Goal: Transaction & Acquisition: Purchase product/service

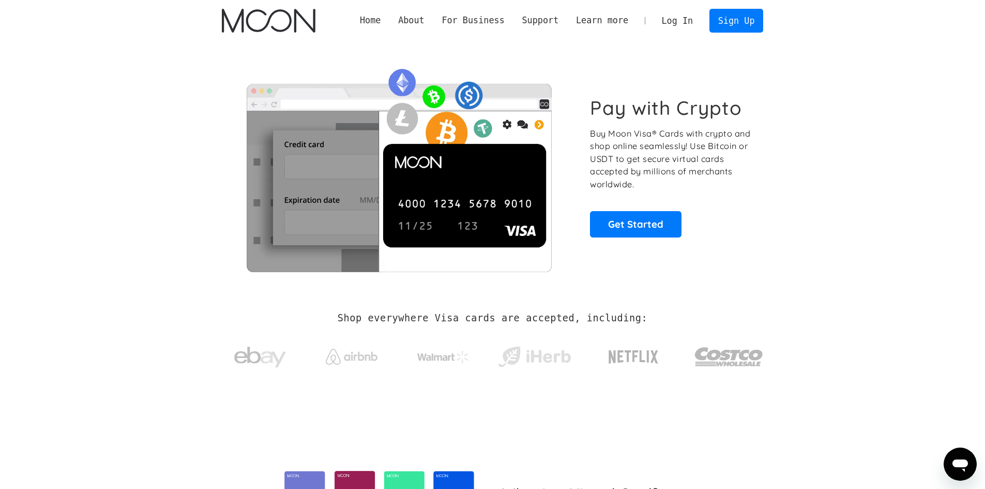
click at [826, 69] on section "Pay with Crypto Buy Moon Visa® Cards with crypto and shop online seamlessly! Us…" at bounding box center [492, 166] width 985 height 251
click at [739, 19] on link "Sign Up" at bounding box center [736, 20] width 54 height 23
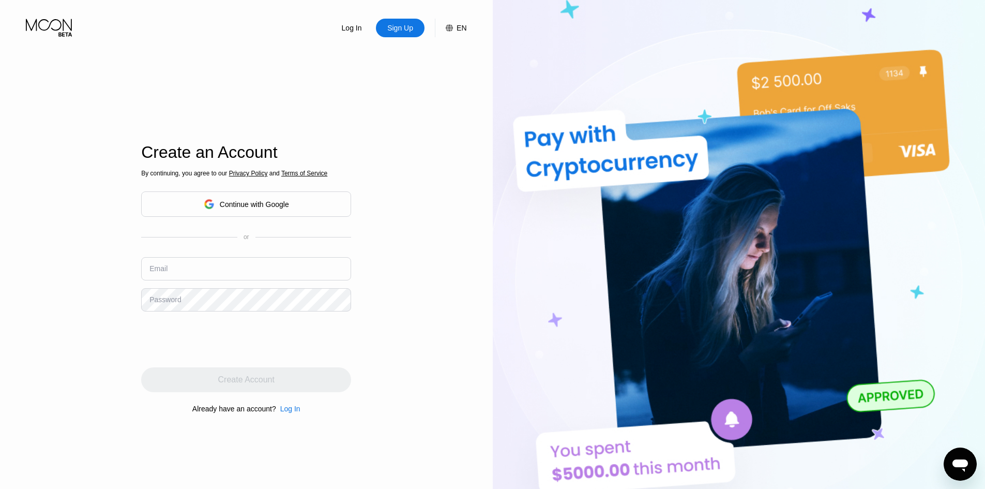
click at [240, 257] on div "By continuing, you agree to our Privacy Policy and Terms of Service Continue wi…" at bounding box center [246, 291] width 210 height 249
click at [237, 265] on input "text" at bounding box center [246, 268] width 210 height 23
paste input "[EMAIL_ADDRESS][DOMAIN_NAME]"
type input "[EMAIL_ADDRESS][DOMAIN_NAME]"
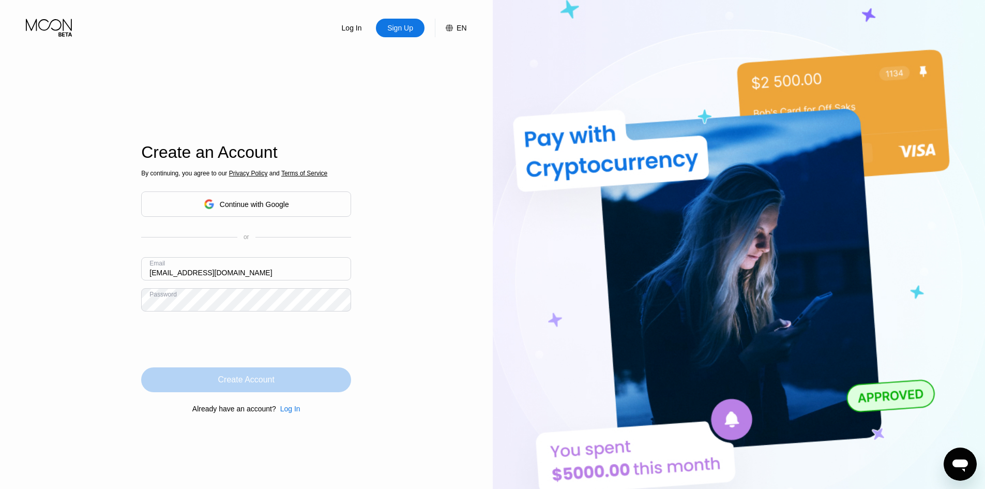
click at [281, 375] on div "Create Account" at bounding box center [246, 379] width 210 height 25
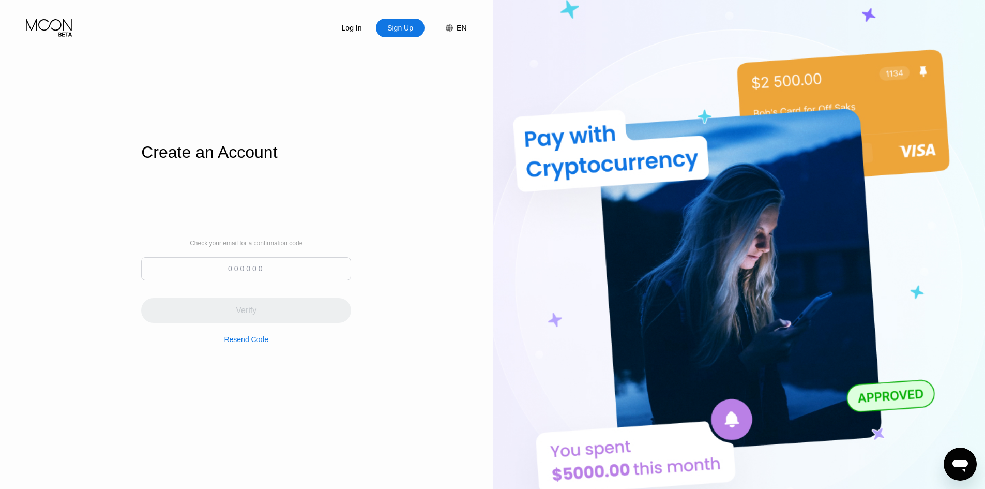
click at [260, 275] on input at bounding box center [246, 268] width 210 height 23
paste input "340586"
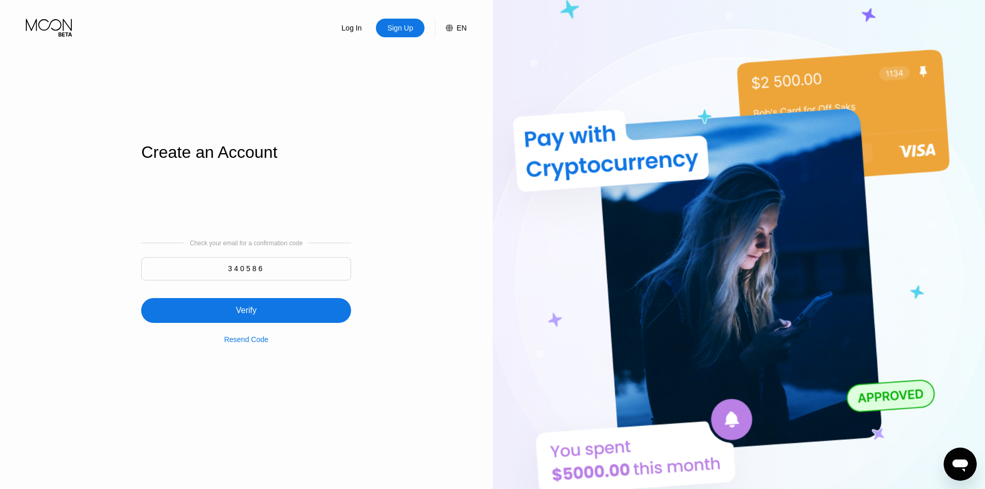
type input "340586"
click at [303, 305] on div "Verify" at bounding box center [246, 310] width 210 height 25
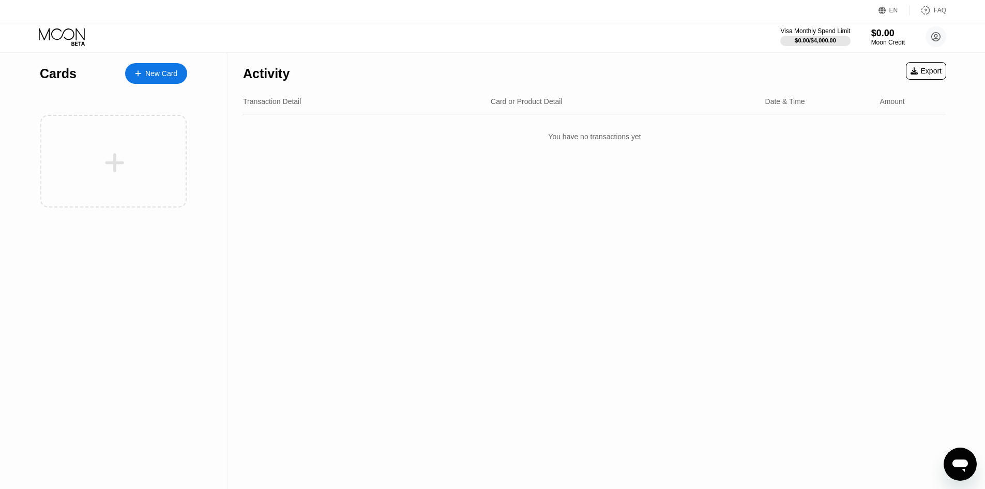
click at [163, 71] on div "New Card" at bounding box center [161, 73] width 32 height 9
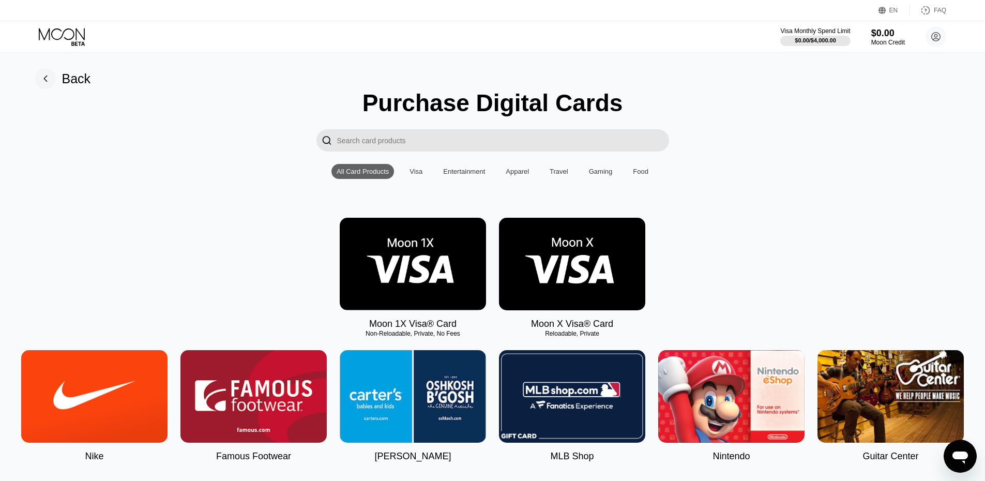
click at [50, 78] on rect at bounding box center [45, 78] width 21 height 21
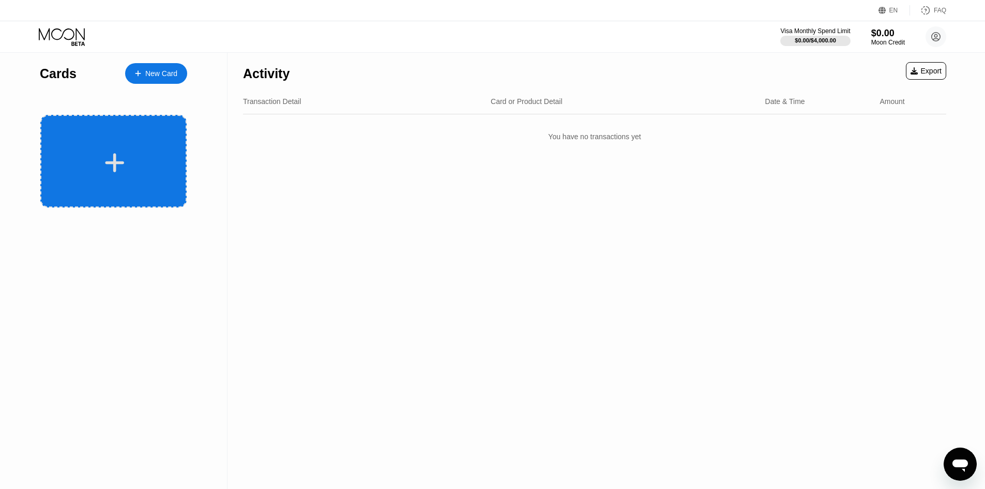
click at [132, 156] on div at bounding box center [115, 162] width 128 height 23
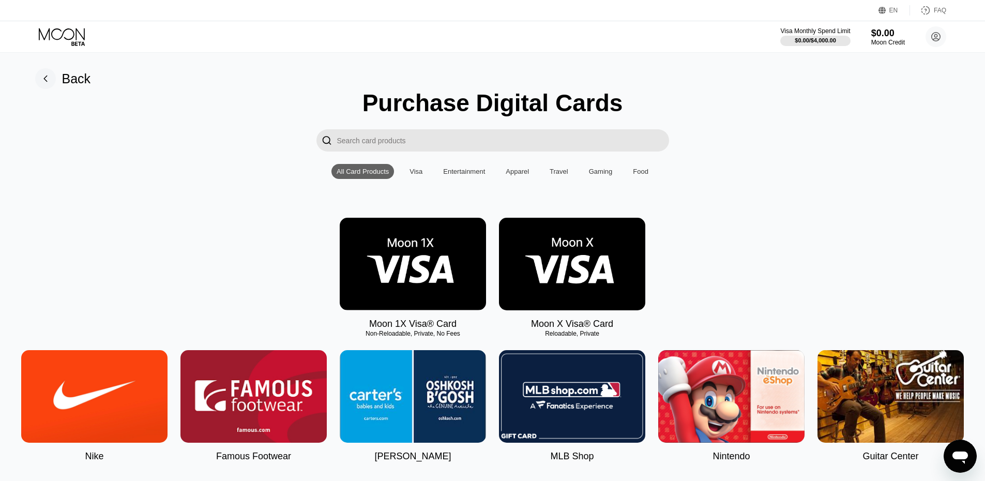
click at [586, 267] on img at bounding box center [572, 264] width 146 height 93
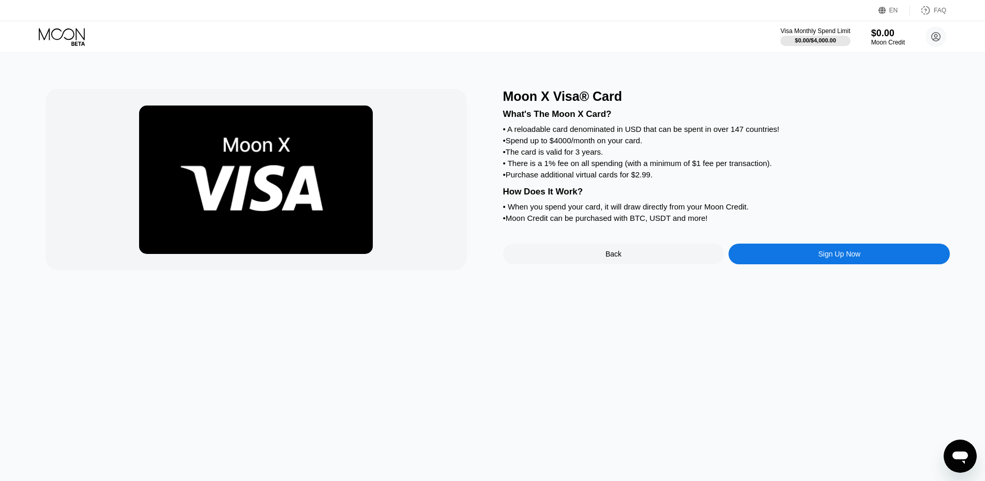
click at [778, 264] on div "Sign Up Now" at bounding box center [839, 254] width 221 height 21
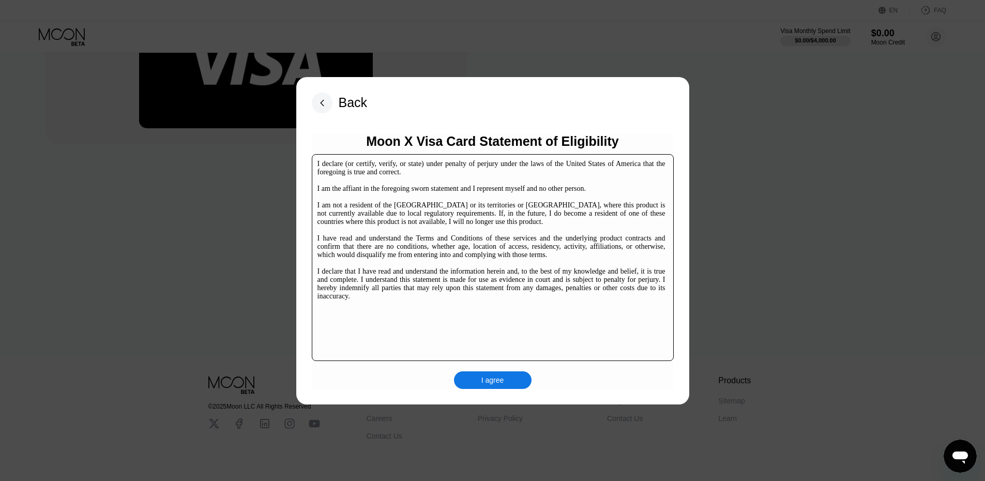
scroll to position [159, 0]
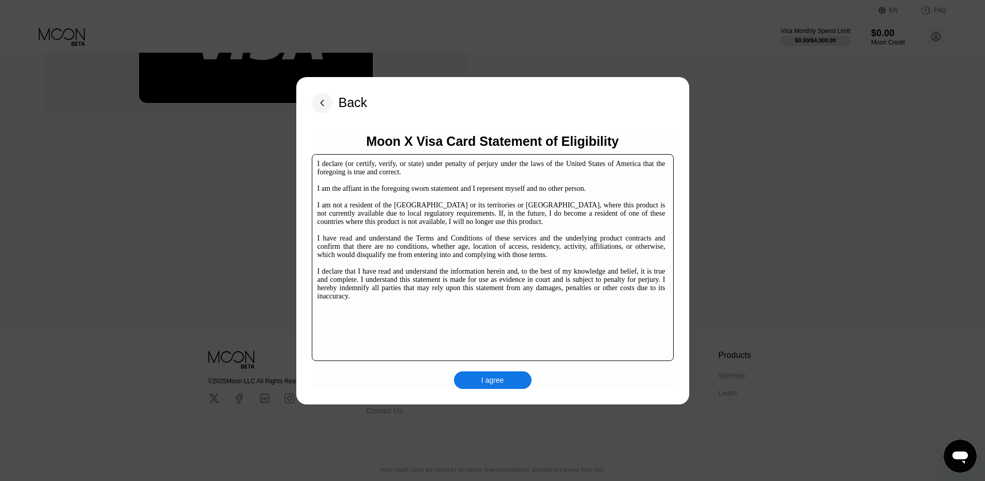
click at [496, 382] on div "I agree" at bounding box center [492, 379] width 23 height 9
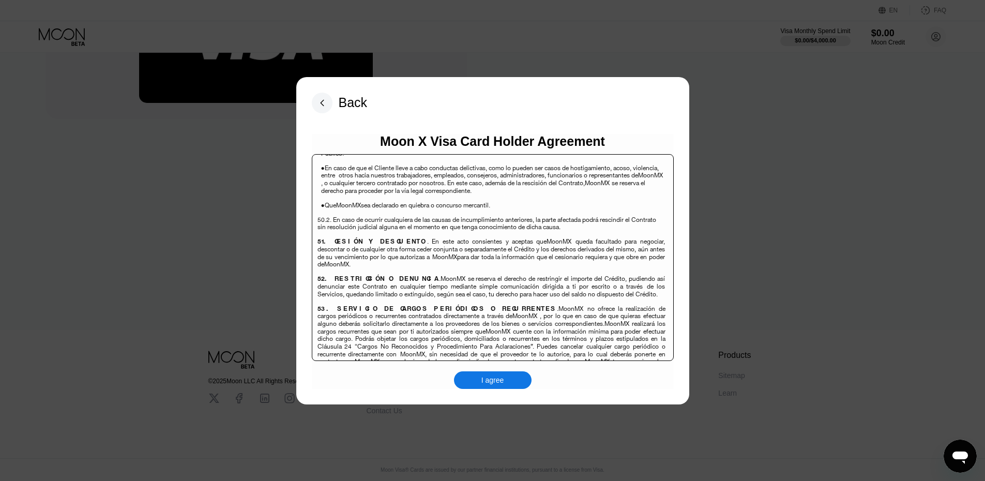
scroll to position [6715, 0]
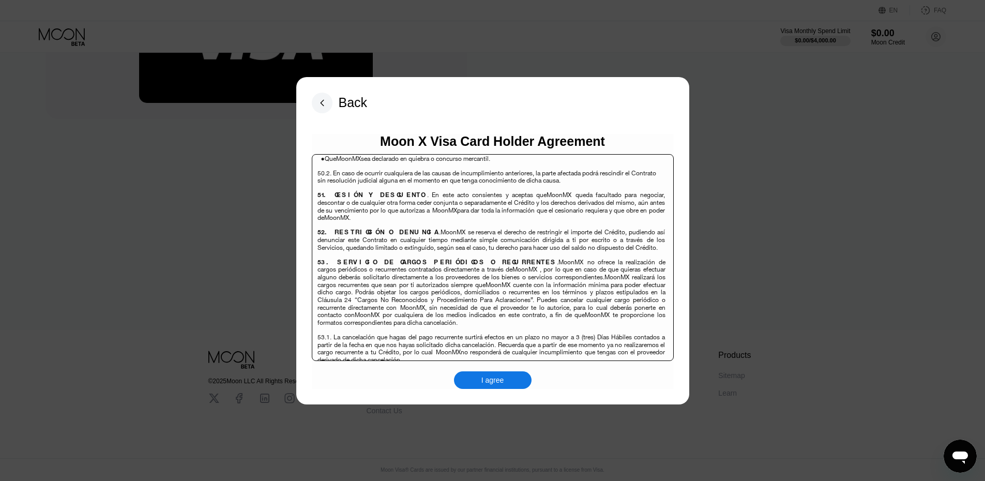
drag, startPoint x: 570, startPoint y: 259, endPoint x: 575, endPoint y: 329, distance: 70.5
click at [490, 377] on div "I agree" at bounding box center [492, 379] width 23 height 9
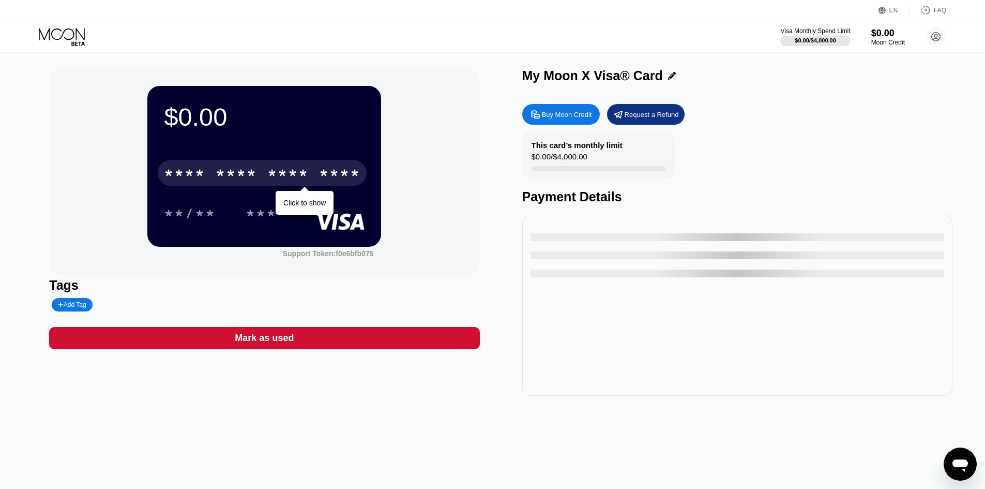
click at [341, 167] on div "* * * * * * * * * * * * ****" at bounding box center [262, 173] width 209 height 26
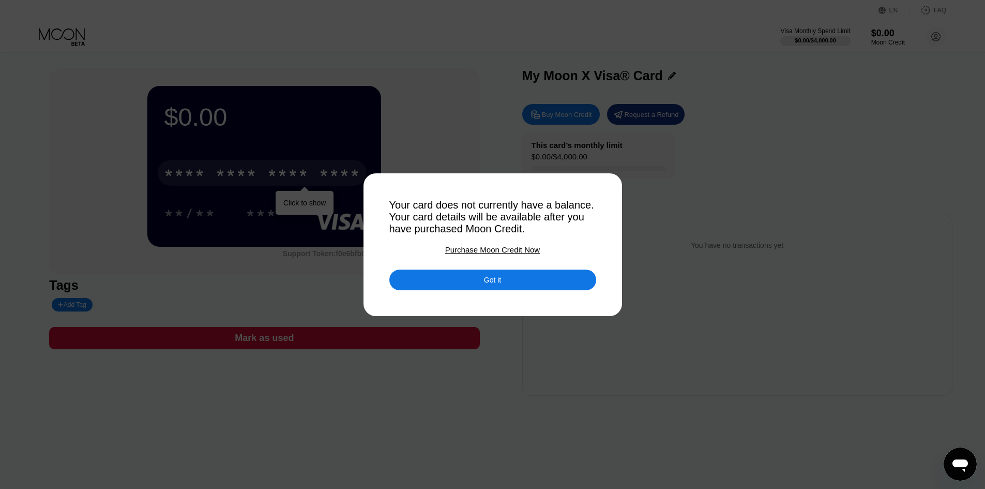
click at [537, 344] on div at bounding box center [496, 244] width 993 height 489
click at [529, 271] on div "Got it" at bounding box center [492, 272] width 207 height 36
click at [527, 281] on div "Got it" at bounding box center [492, 279] width 207 height 21
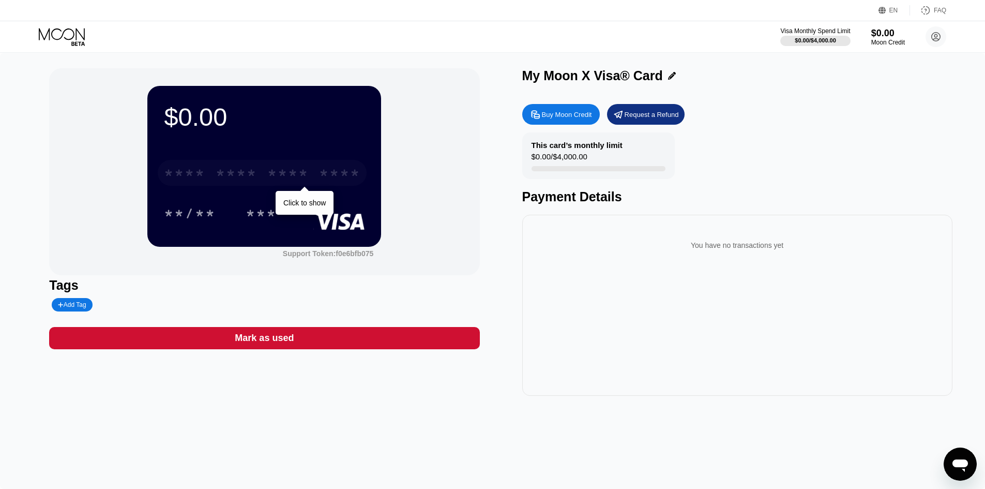
click at [328, 177] on div "****" at bounding box center [339, 174] width 41 height 17
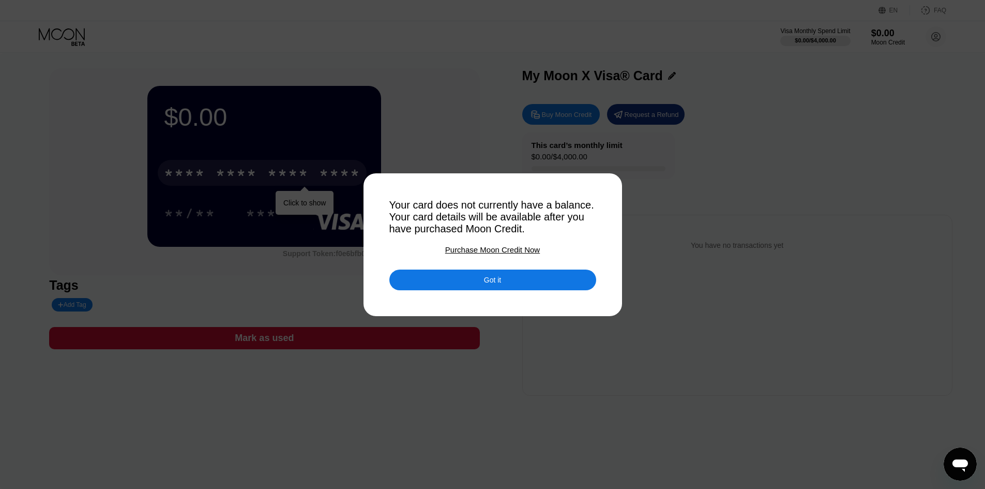
click at [532, 213] on div "Your card does not currently have a balance. Your card details will be availabl…" at bounding box center [492, 217] width 207 height 36
click at [476, 284] on div "Got it" at bounding box center [492, 279] width 207 height 21
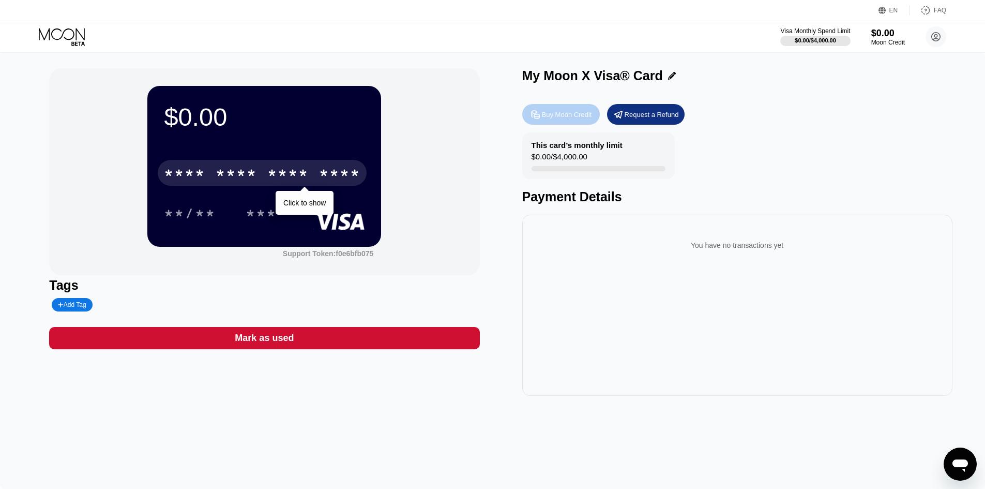
click at [554, 112] on div "Buy Moon Credit" at bounding box center [567, 114] width 50 height 9
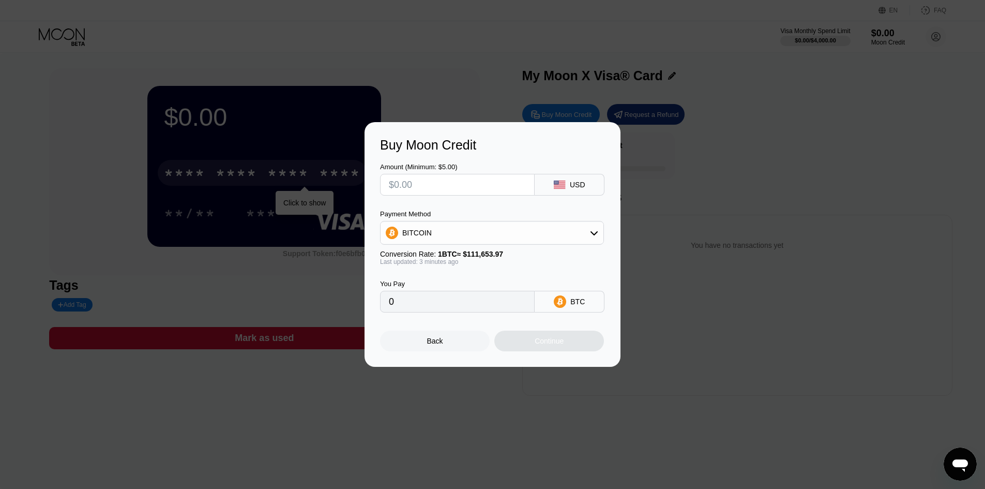
click at [567, 180] on div "USD" at bounding box center [570, 185] width 70 height 22
click at [496, 180] on input "text" at bounding box center [457, 184] width 137 height 21
type input "$5"
type input "0.00004479"
type input "$5"
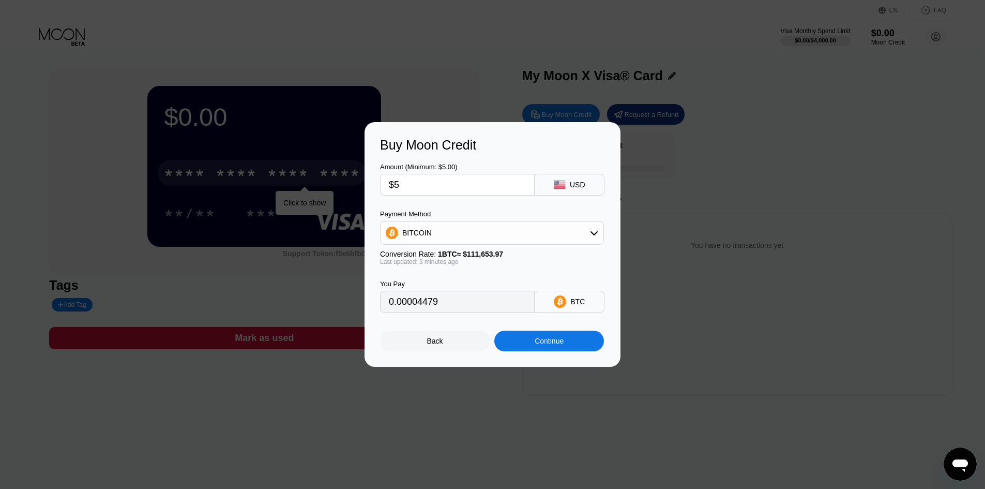
click at [540, 237] on div "BITCOIN" at bounding box center [492, 232] width 223 height 21
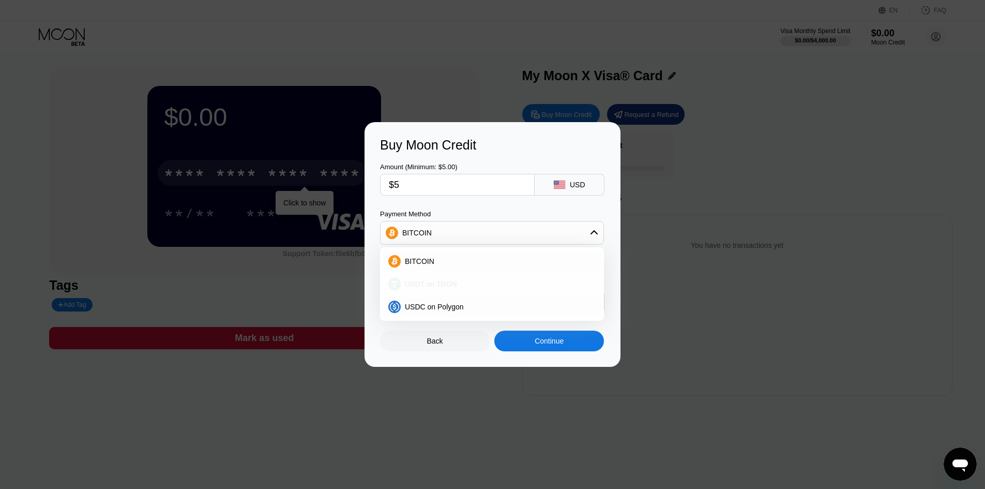
click at [537, 283] on div "USDT on TRON" at bounding box center [498, 284] width 195 height 8
type input "5.05"
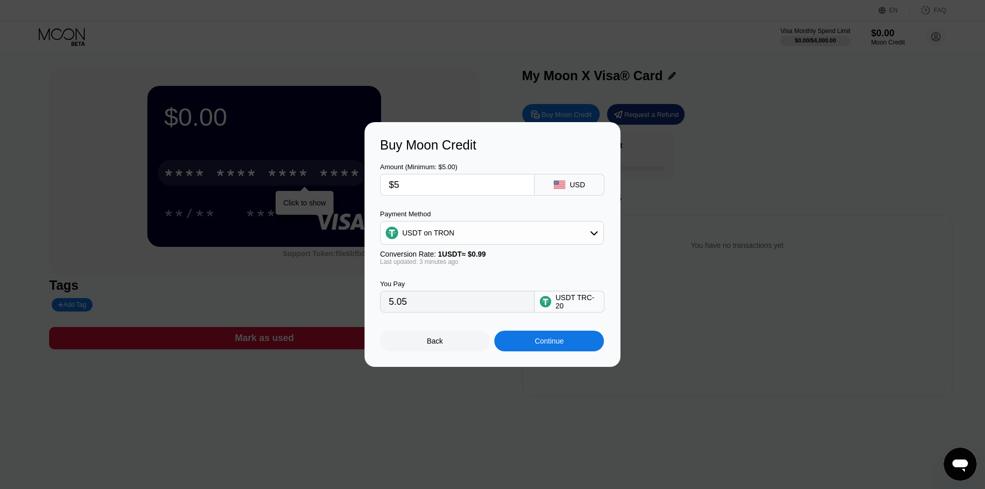
click at [552, 343] on div "Continue" at bounding box center [549, 341] width 29 height 8
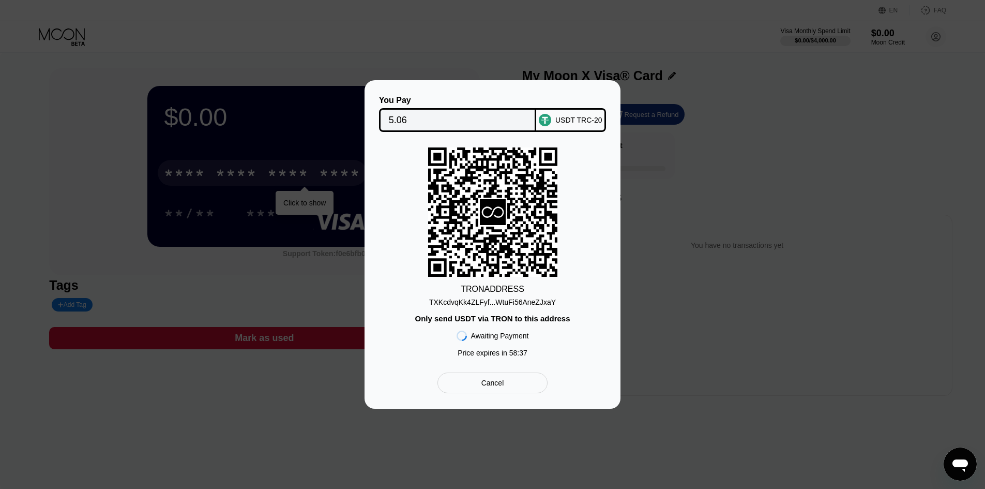
click at [518, 304] on div "TXKcdvqKk4ZLFyf...WtuFi56AneZJxaY" at bounding box center [492, 302] width 127 height 8
click at [509, 304] on div "TXKcdvqKk4ZLFyf...WtuFi56AneZJxaY" at bounding box center [492, 302] width 127 height 8
drag, startPoint x: 407, startPoint y: 116, endPoint x: 488, endPoint y: 163, distance: 93.1
click input "5.06"
click at [654, 395] on div "You Pay 5.06 USDT TRC-20 TRON ADDRESS TXKcdvqKk4ZLFyf...WtuFi56AneZJxaY Only se…" at bounding box center [492, 244] width 985 height 328
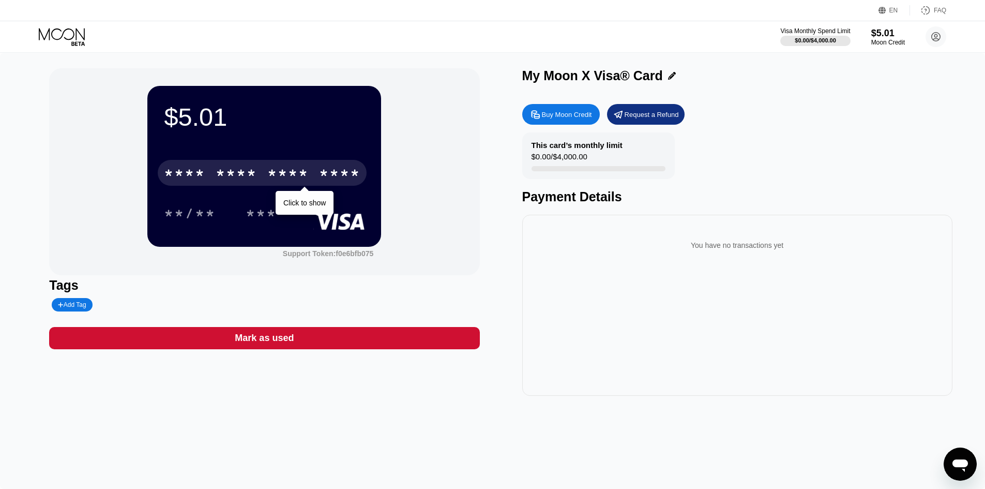
click at [323, 182] on div "****" at bounding box center [339, 174] width 41 height 17
click at [292, 178] on div "* * * *" at bounding box center [287, 174] width 41 height 17
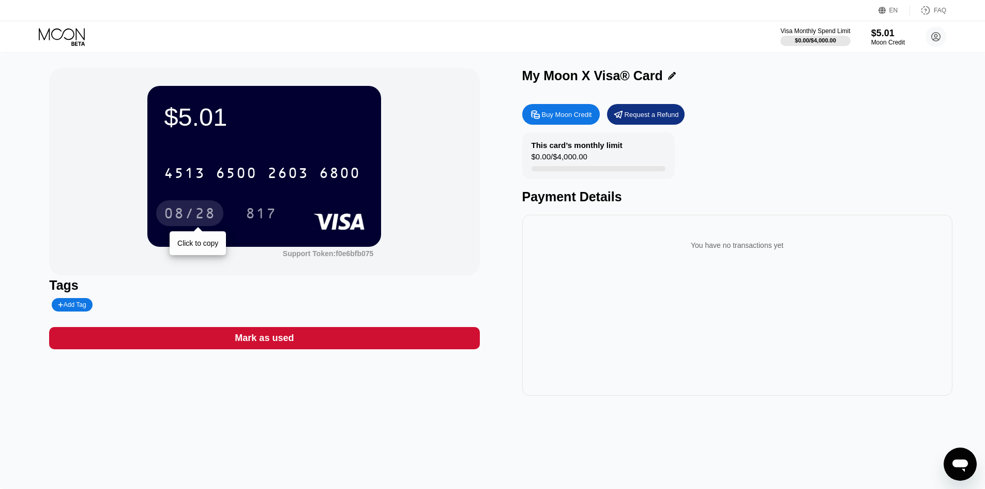
click at [202, 210] on div "08/28" at bounding box center [190, 214] width 52 height 17
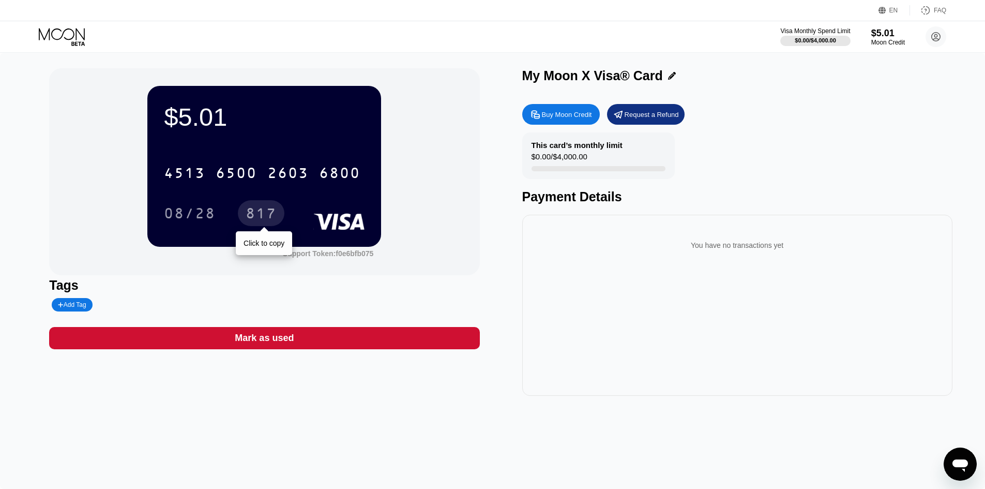
click at [263, 218] on div "817" at bounding box center [261, 214] width 31 height 17
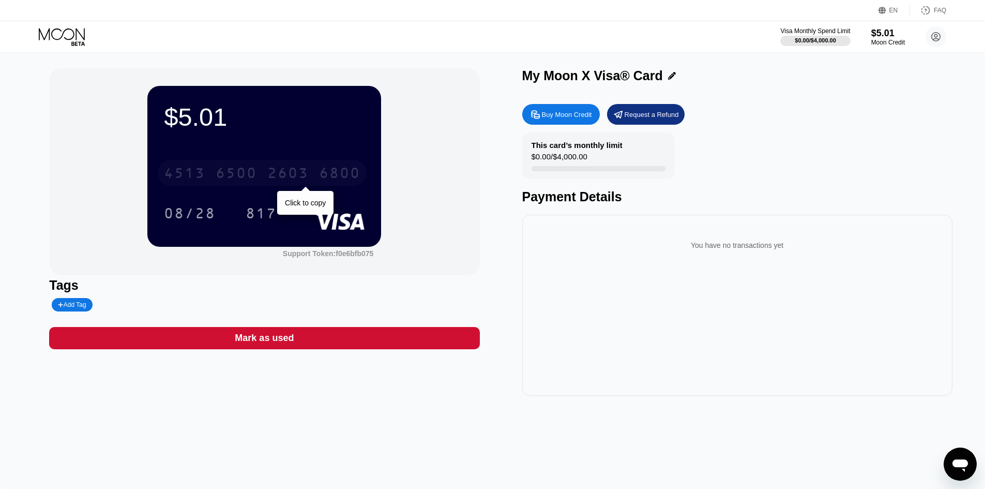
click at [247, 175] on div "6500" at bounding box center [236, 174] width 41 height 17
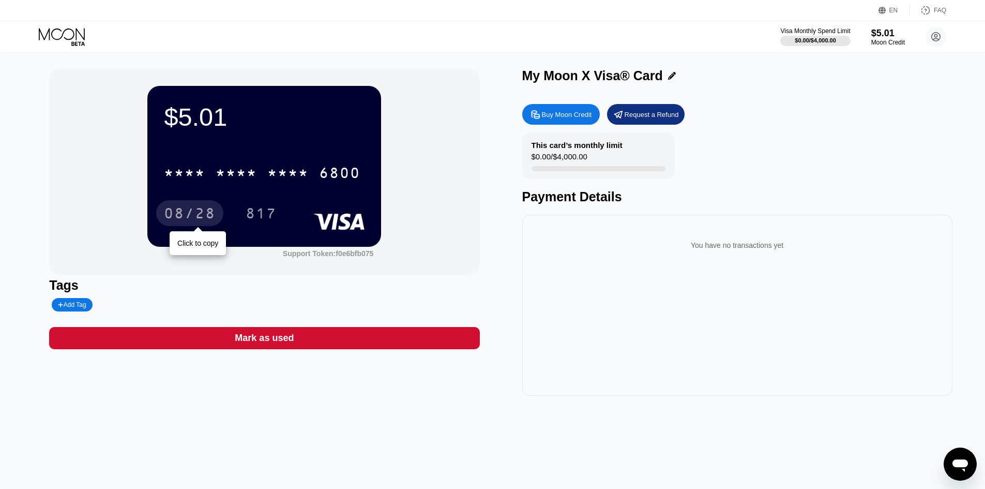
click at [190, 216] on div "08/28" at bounding box center [190, 214] width 52 height 17
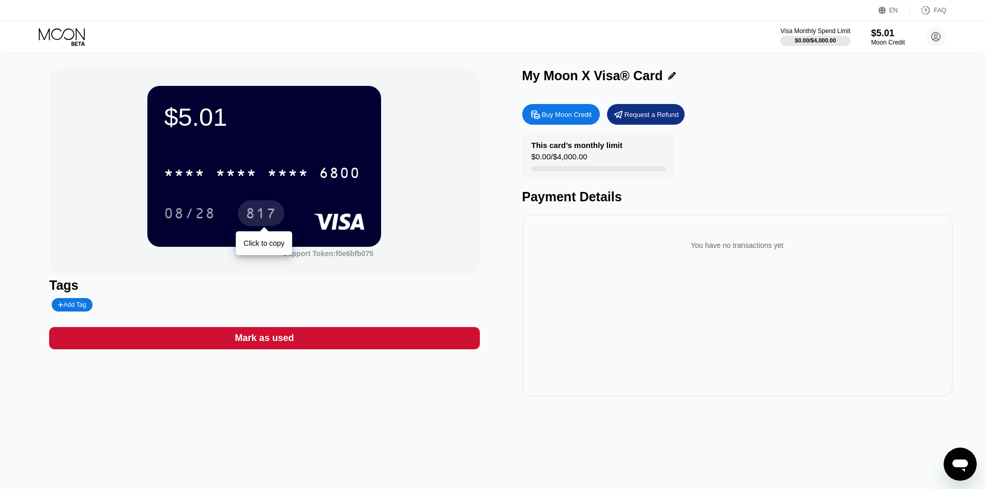
drag, startPoint x: 262, startPoint y: 210, endPoint x: 275, endPoint y: 208, distance: 12.7
click at [263, 210] on div "817" at bounding box center [261, 214] width 31 height 17
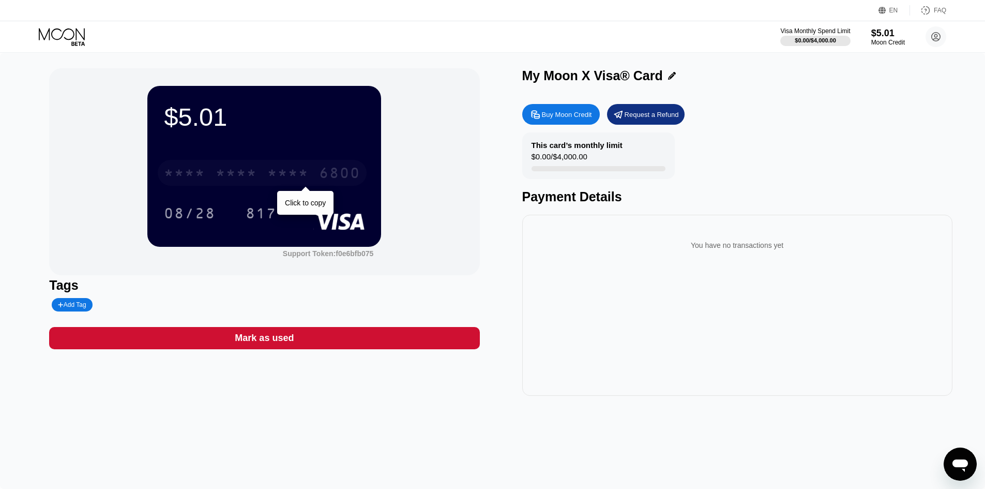
click at [281, 167] on div "* * * * * * * * * * * * 6800" at bounding box center [262, 173] width 209 height 26
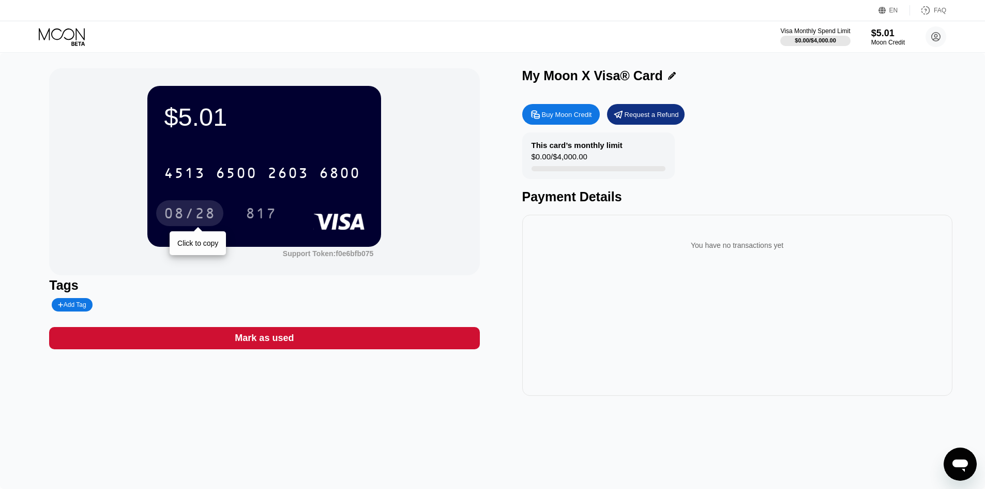
click at [180, 216] on div "08/28" at bounding box center [190, 214] width 52 height 17
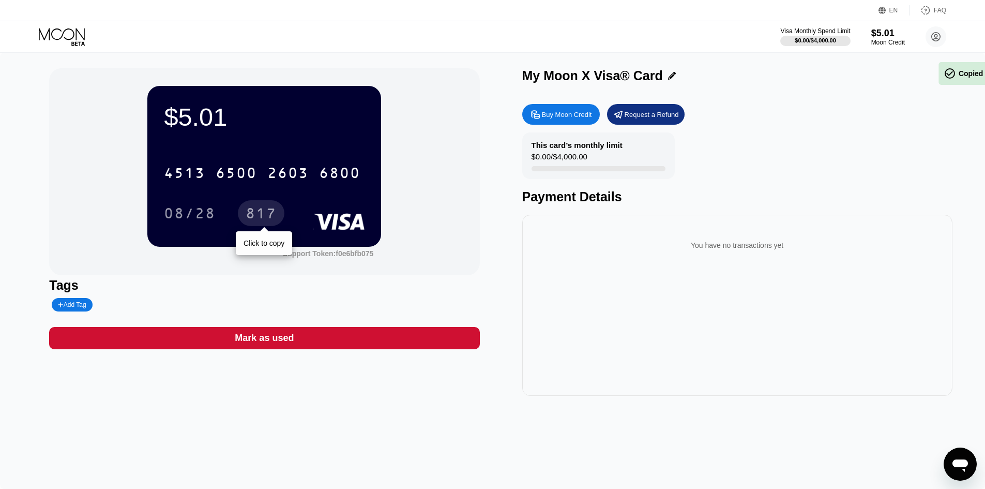
click at [262, 218] on div "817" at bounding box center [261, 214] width 31 height 17
